Goal: Information Seeking & Learning: Understand process/instructions

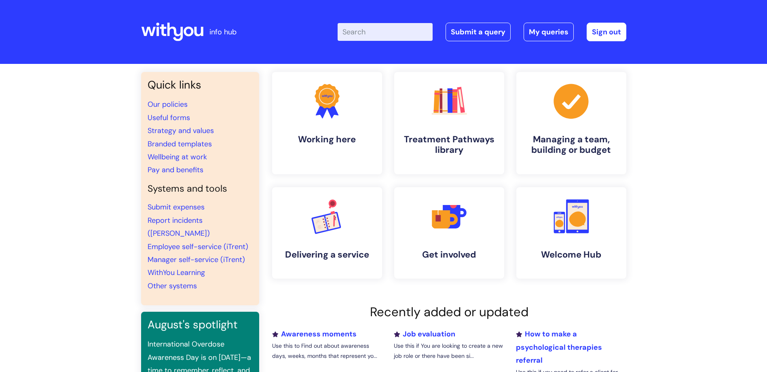
click at [391, 32] on input "Enter your search term here..." at bounding box center [385, 32] width 95 height 18
type input "new starter"
click button "Search" at bounding box center [0, 0] width 0 height 0
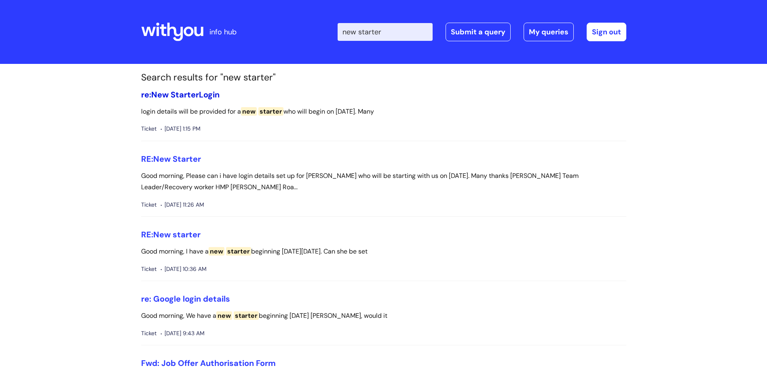
click at [199, 95] on span "Starter" at bounding box center [185, 94] width 28 height 11
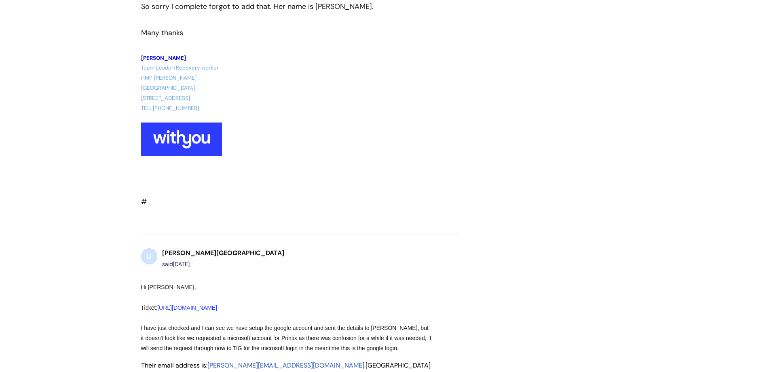
scroll to position [830, 0]
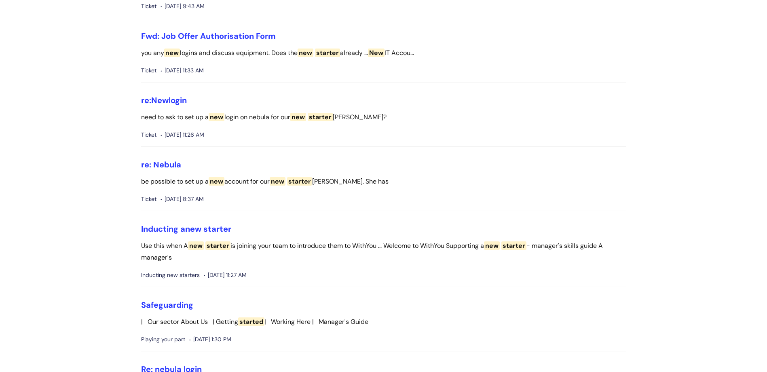
scroll to position [445, 0]
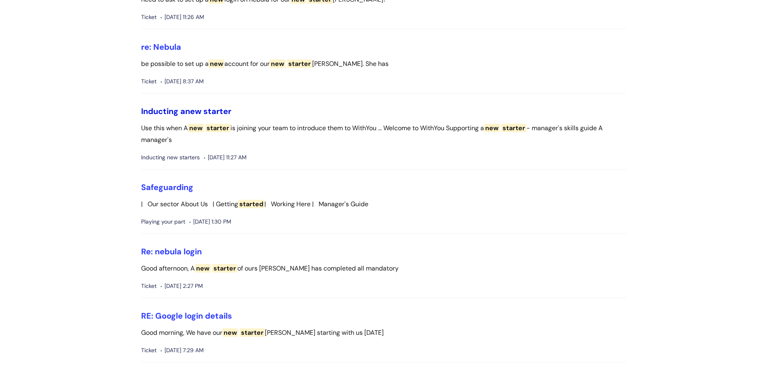
click at [205, 114] on link "Inducting a new starter" at bounding box center [186, 111] width 90 height 11
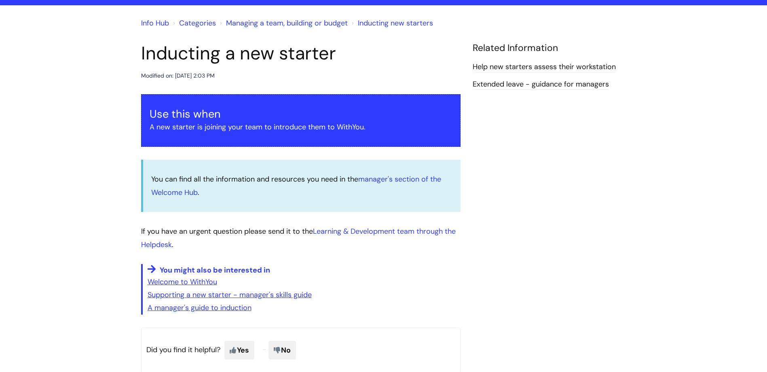
scroll to position [195, 0]
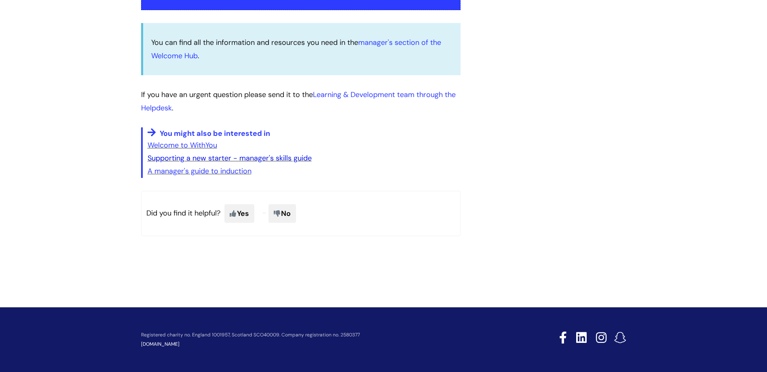
click at [243, 159] on link "Supporting a new starter - manager's skills guide" at bounding box center [230, 158] width 164 height 10
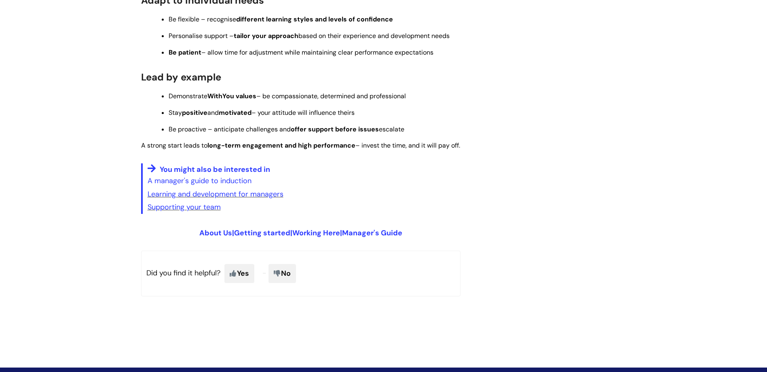
scroll to position [687, 0]
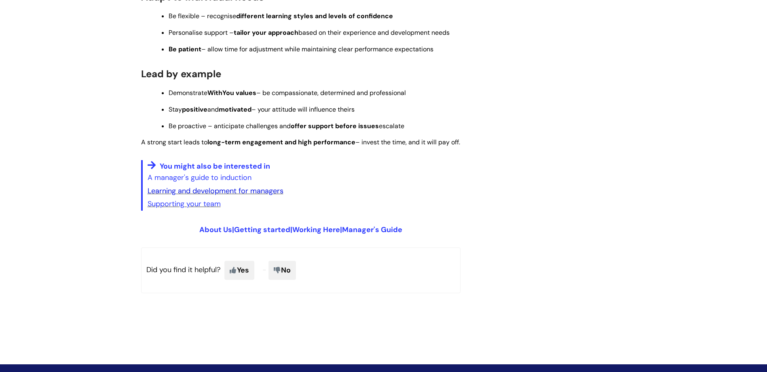
click at [204, 196] on link "Learning and development for managers" at bounding box center [216, 191] width 136 height 10
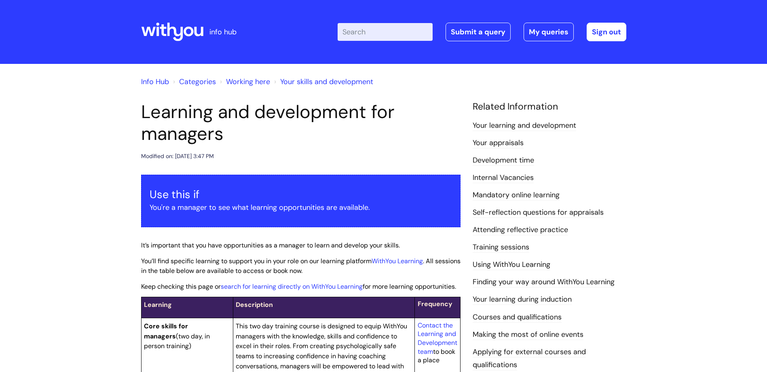
click at [236, 83] on link "Working here" at bounding box center [248, 82] width 44 height 10
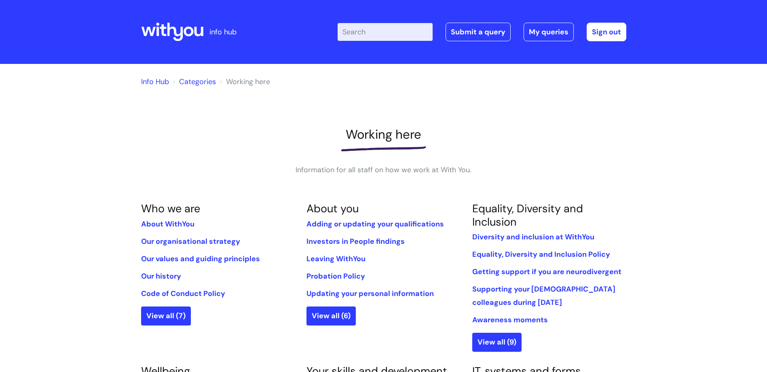
click at [194, 81] on link "Categories" at bounding box center [197, 82] width 37 height 10
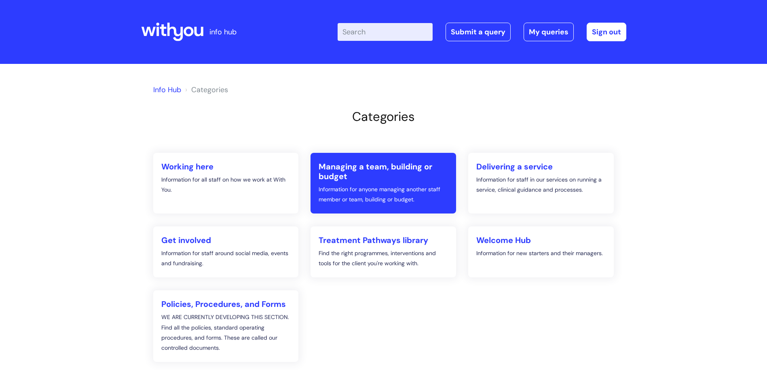
click at [390, 182] on link "Managing a team, building or budget Information for anyone managing another sta…" at bounding box center [384, 183] width 146 height 61
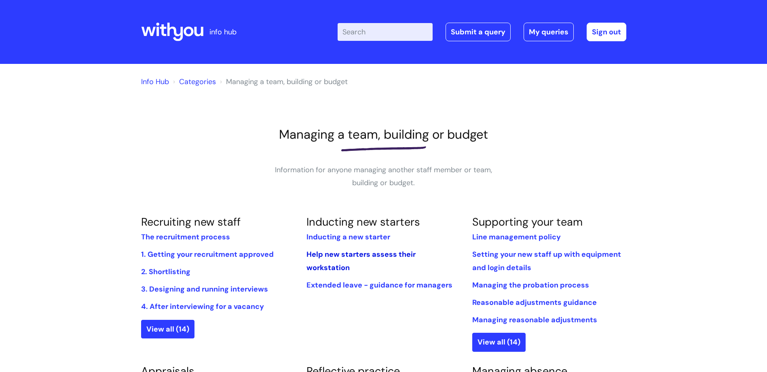
click at [374, 254] on link "Help new starters assess their workstation" at bounding box center [361, 260] width 109 height 23
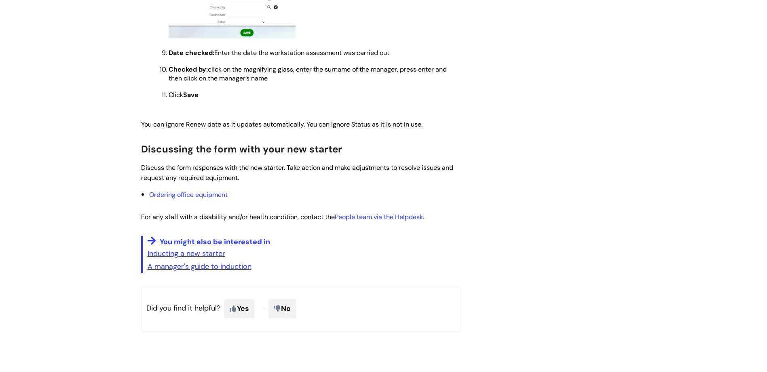
scroll to position [647, 0]
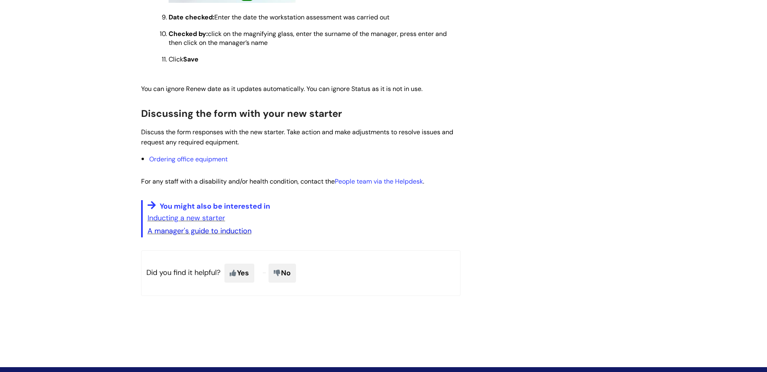
click at [248, 233] on link "A manager's guide to induction" at bounding box center [200, 231] width 104 height 10
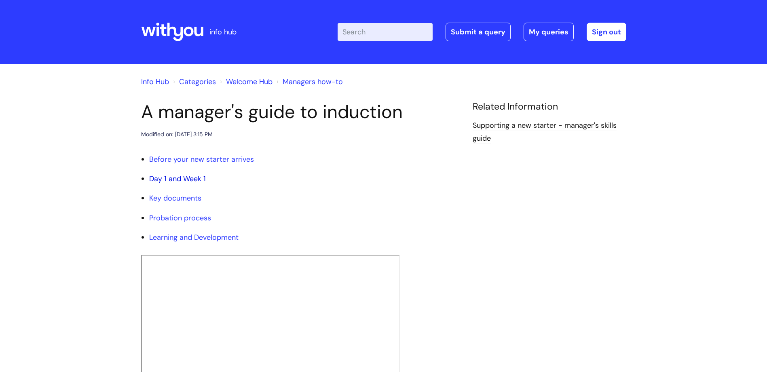
click at [194, 181] on link "Day 1 and Week 1" at bounding box center [177, 179] width 57 height 10
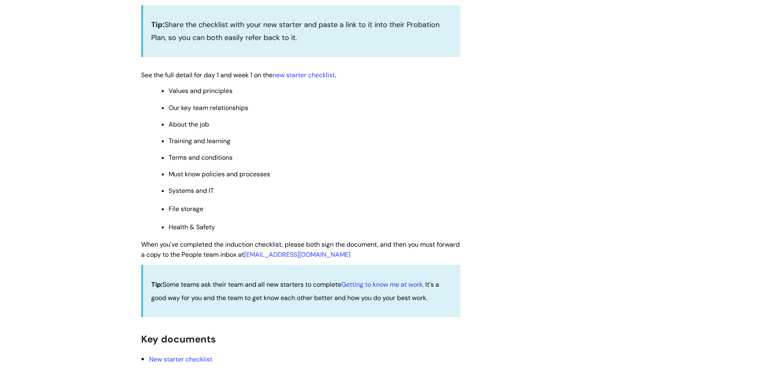
scroll to position [639, 0]
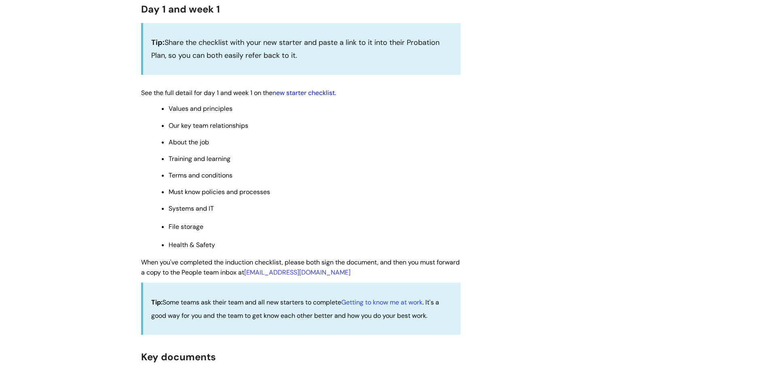
click at [333, 92] on link "new starter checklist" at bounding box center [304, 93] width 62 height 8
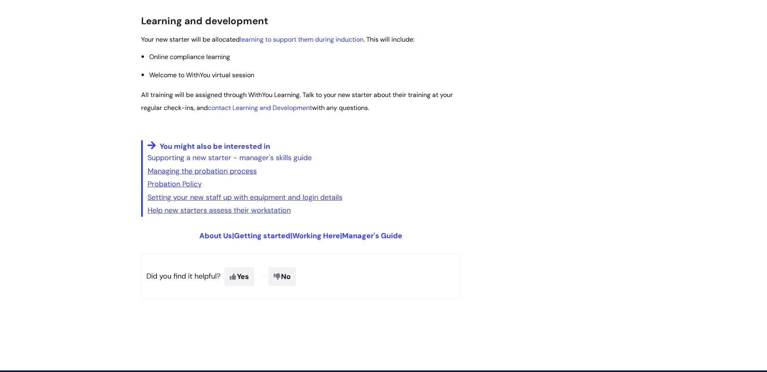
scroll to position [1326, 0]
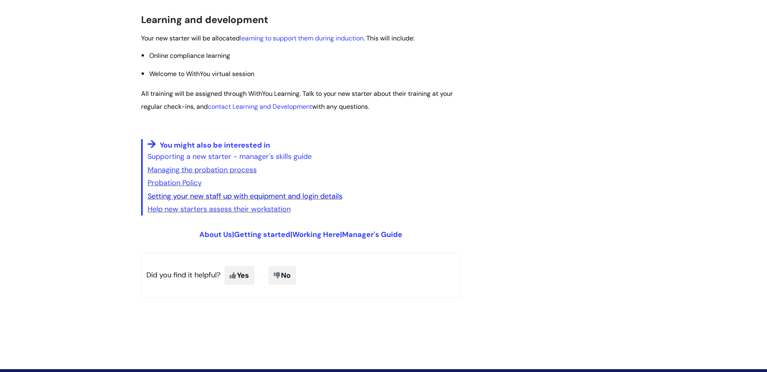
click at [320, 197] on link "Setting your new staff up with equipment and login details" at bounding box center [245, 196] width 195 height 10
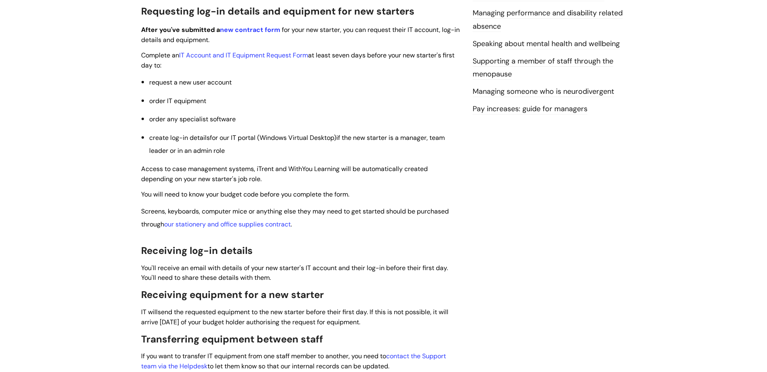
scroll to position [243, 0]
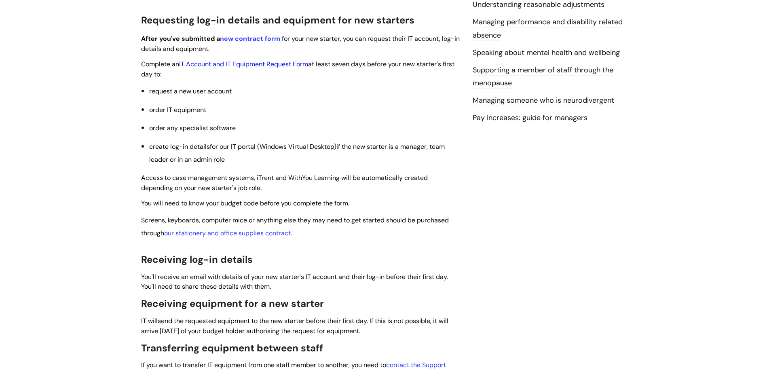
click at [269, 67] on link "IT Account and IT Equipment Request Form" at bounding box center [243, 64] width 129 height 8
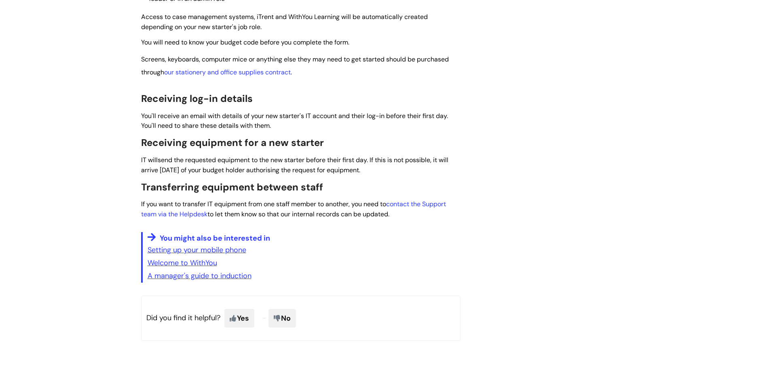
scroll to position [404, 0]
click at [197, 275] on link "A manager's guide to induction" at bounding box center [200, 275] width 104 height 10
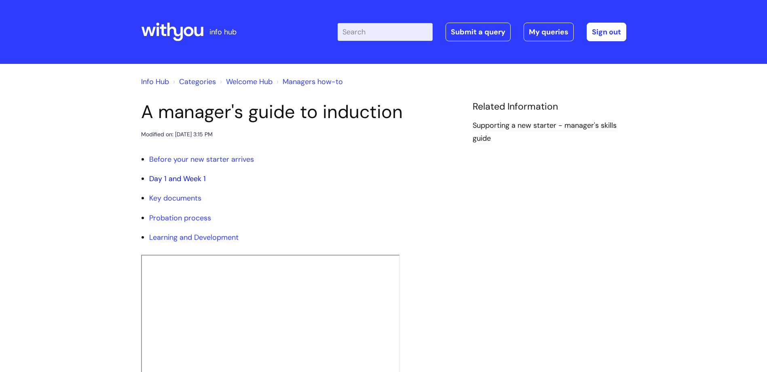
click at [194, 175] on link "Day 1 and Week 1" at bounding box center [177, 179] width 57 height 10
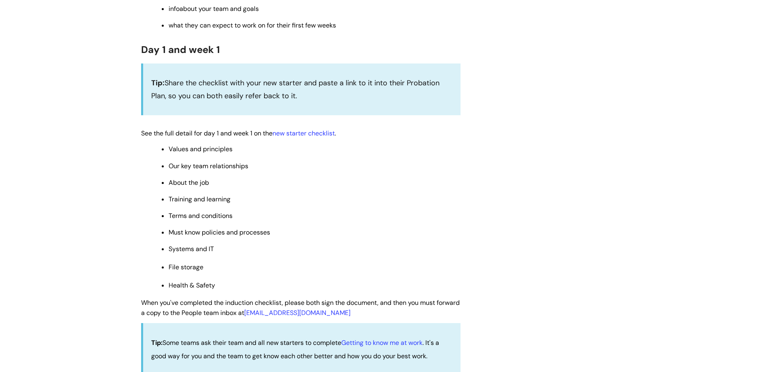
scroll to position [607, 0]
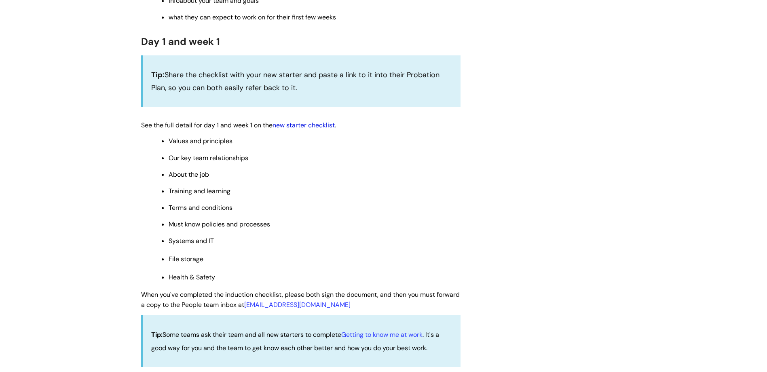
click at [318, 123] on link "new starter checklist" at bounding box center [304, 125] width 62 height 8
